Goal: Information Seeking & Learning: Learn about a topic

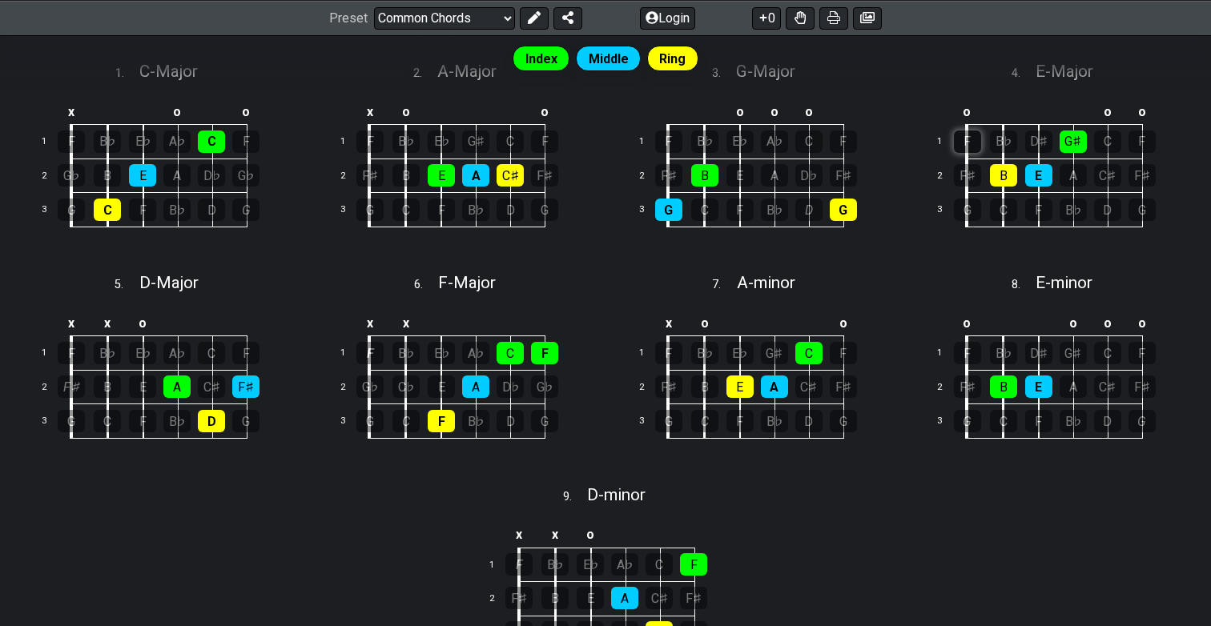
scroll to position [481, 0]
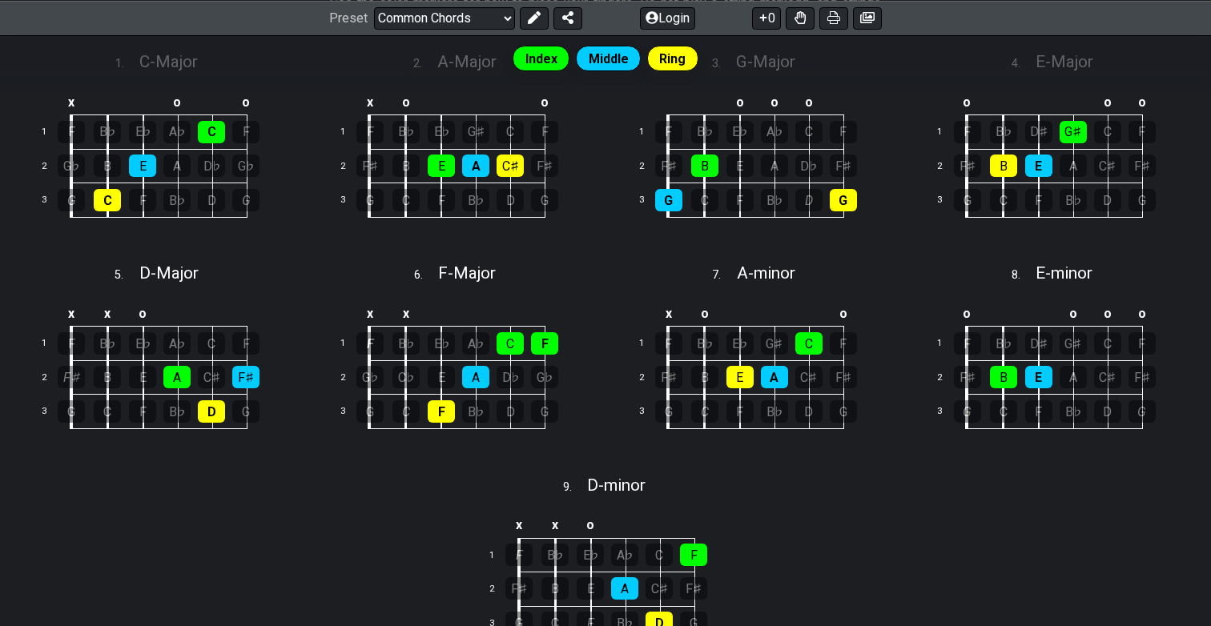
click at [682, 55] on span "Ring" at bounding box center [672, 58] width 26 height 23
click at [665, 57] on span "Ring" at bounding box center [672, 58] width 26 height 23
click at [709, 167] on div "B" at bounding box center [704, 166] width 27 height 22
click at [715, 172] on div "B" at bounding box center [704, 166] width 27 height 22
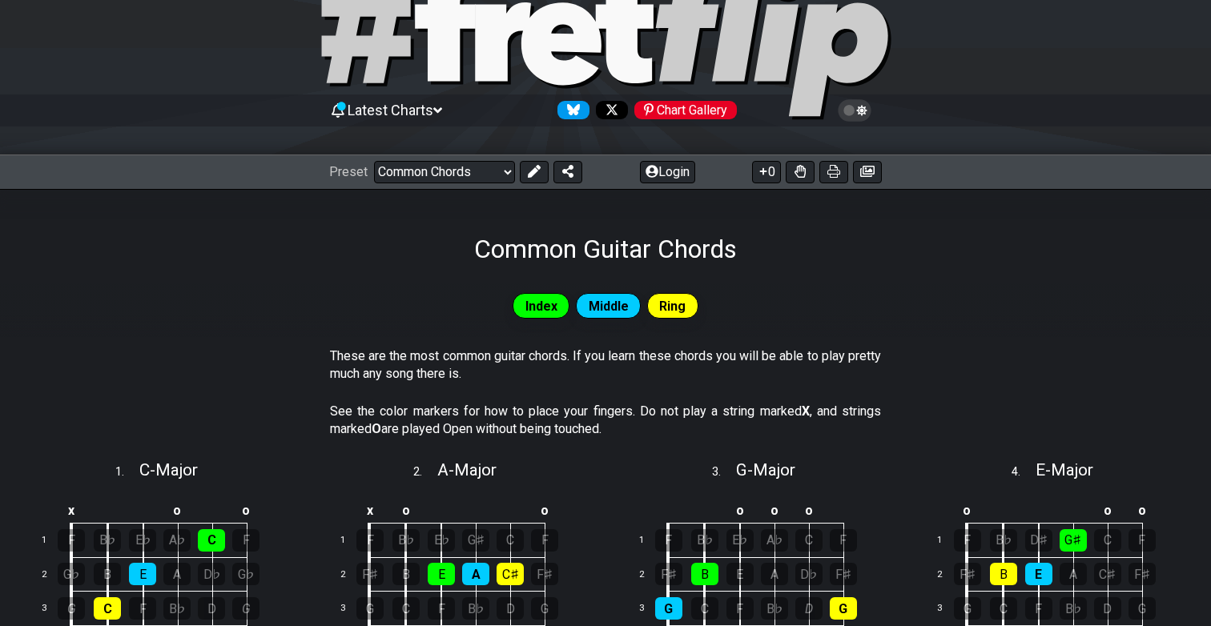
scroll to position [61, 0]
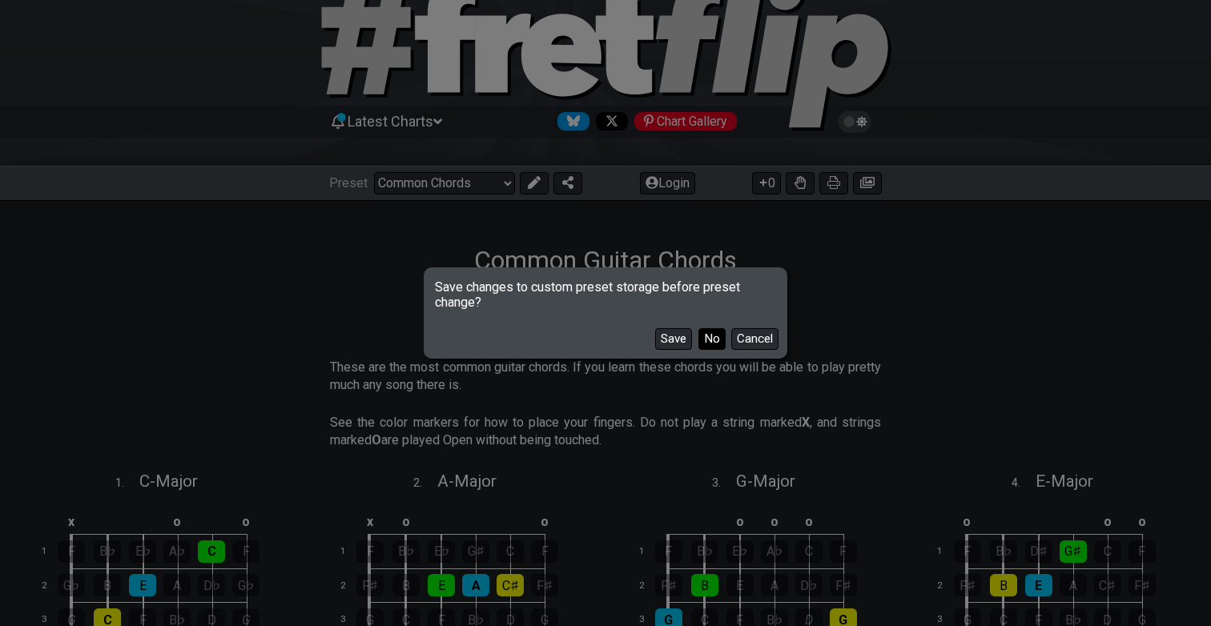
click at [706, 337] on button "No" at bounding box center [711, 339] width 27 height 22
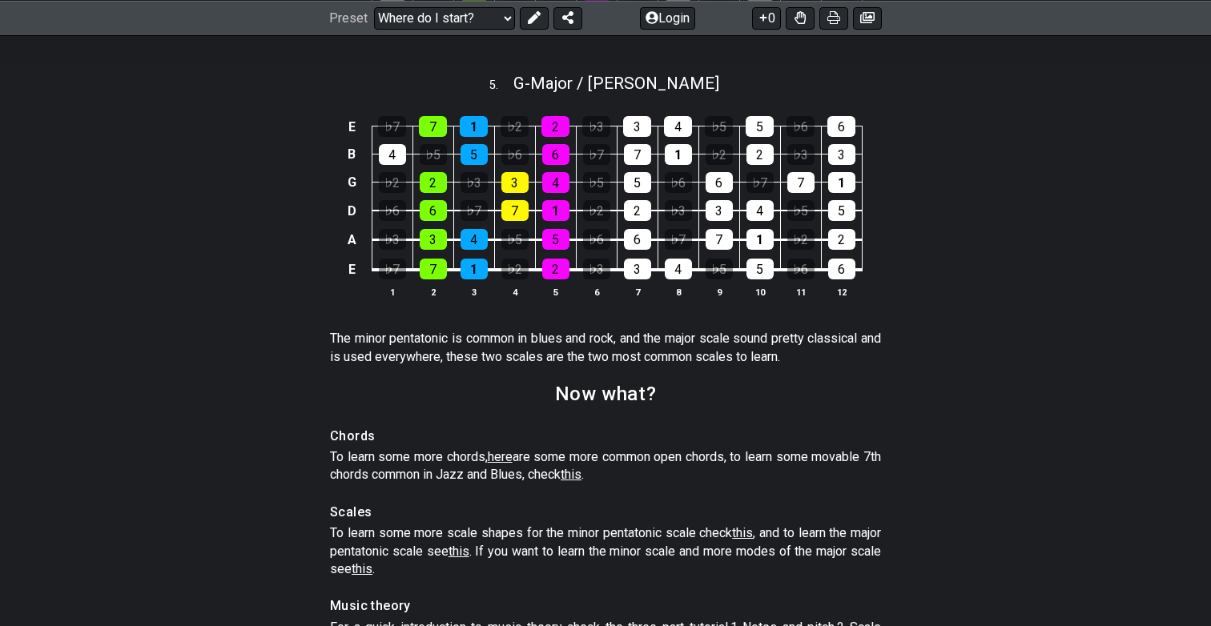
scroll to position [2307, 0]
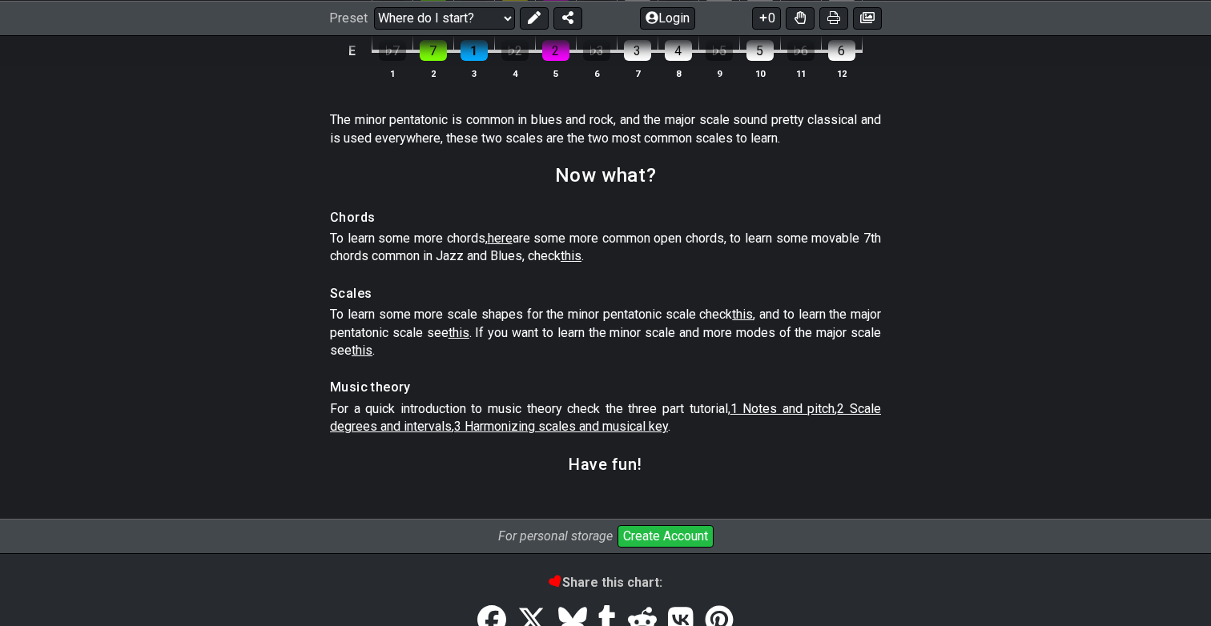
click at [647, 434] on span "3 Harmonizing scales and musical key" at bounding box center [561, 426] width 214 height 15
select select "/harmonizing-scales"
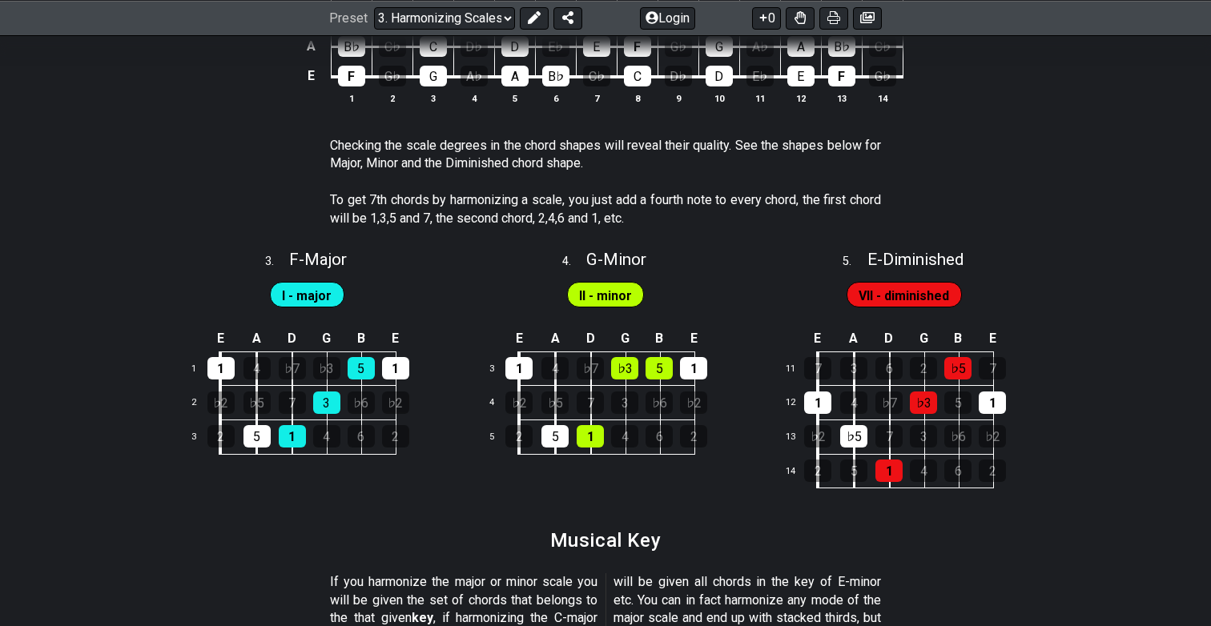
scroll to position [1422, 0]
